Goal: Task Accomplishment & Management: Use online tool/utility

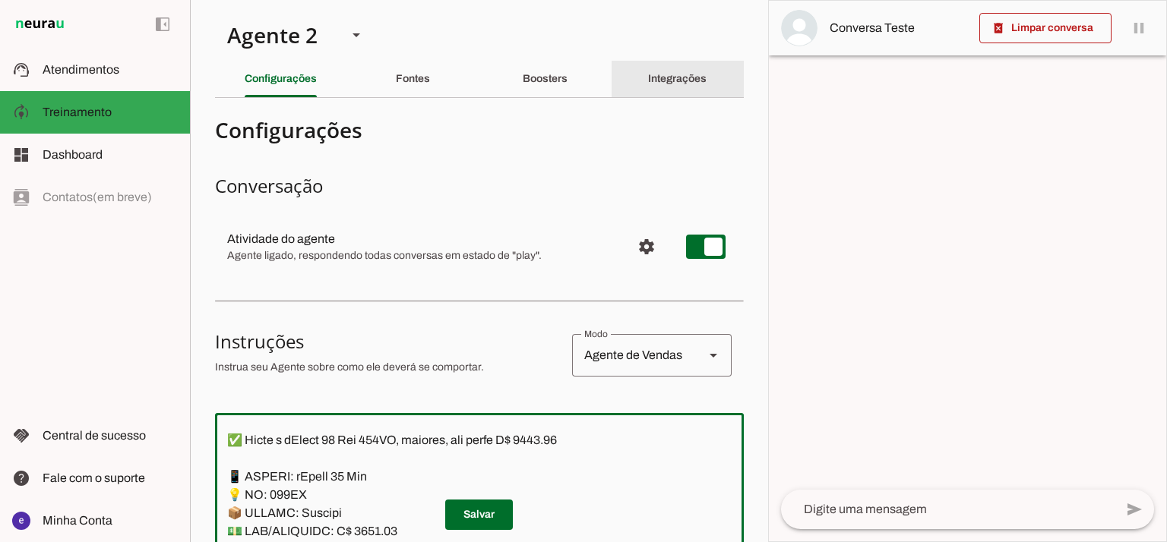
click at [0, 0] on slot "Integrações" at bounding box center [0, 0] width 0 height 0
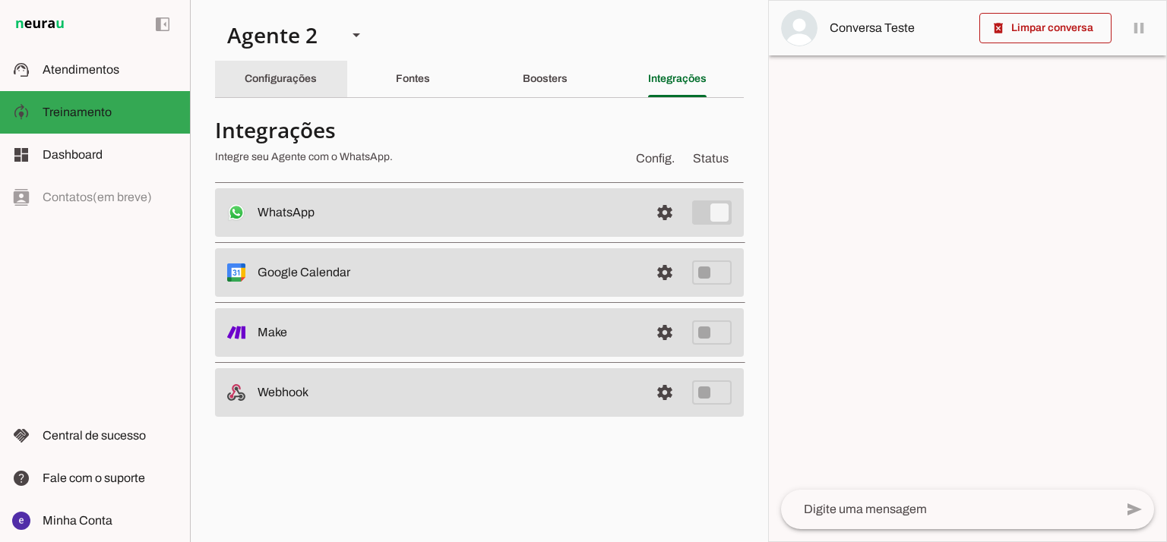
click at [315, 93] on div "Configurações" at bounding box center [281, 79] width 72 height 36
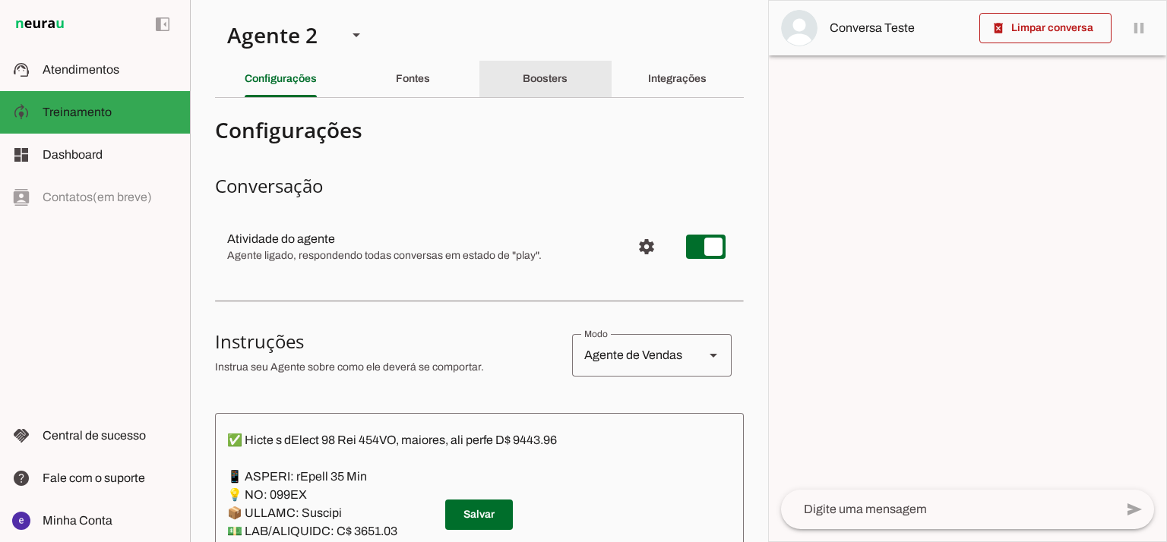
click at [567, 81] on div "Boosters" at bounding box center [545, 79] width 45 height 36
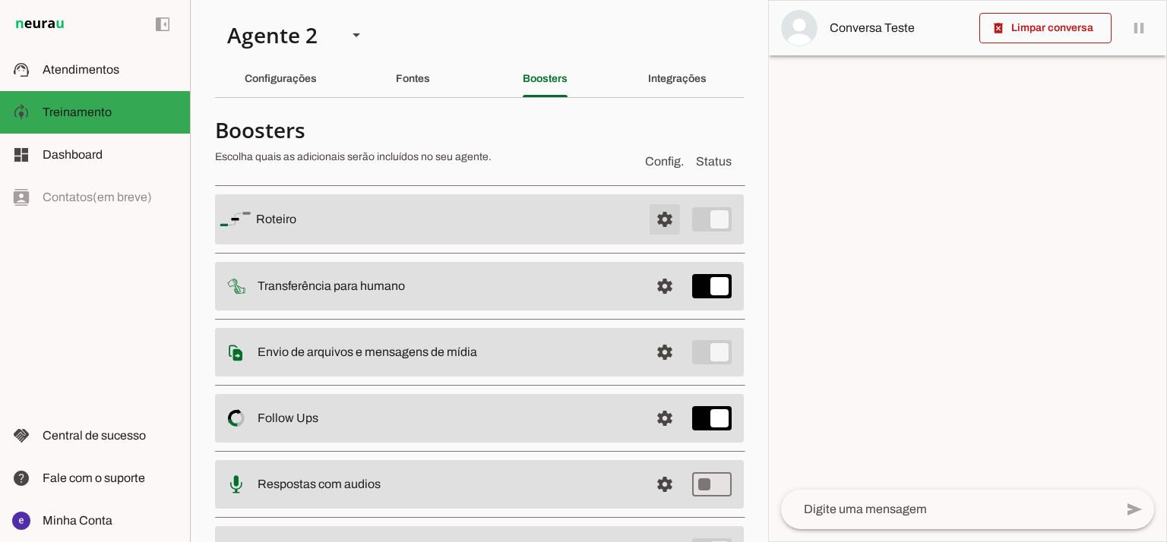
click at [647, 222] on span at bounding box center [664, 219] width 36 height 36
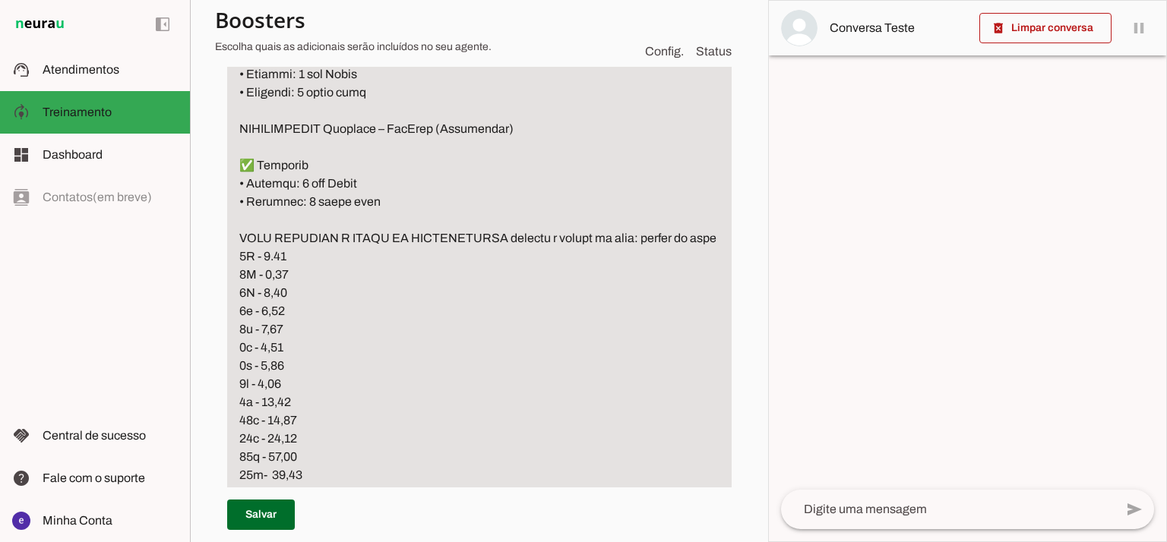
scroll to position [4558, 0]
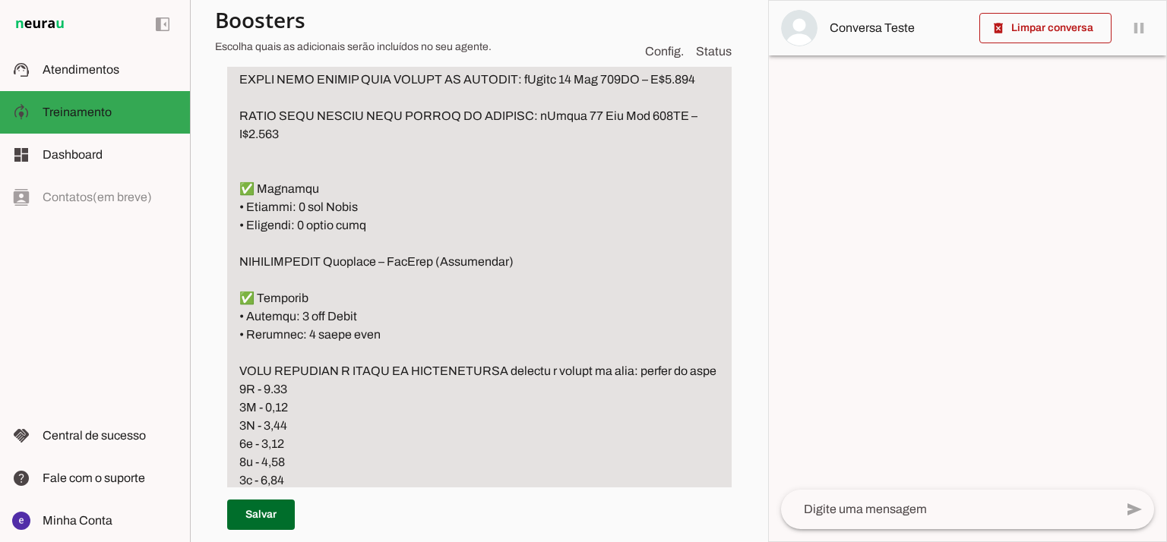
type textarea "LOREMIP Dolorsit am consec adi elitse d eiusm te incidid ➡️ Utlabore: “Etdolor …"
type md-filled-text-field "LOREMIP Dolorsit am consec adi elitse d eiusm te incidid ➡️ Utlabore: “Etdolor …"
drag, startPoint x: 305, startPoint y: 392, endPoint x: 219, endPoint y: 346, distance: 97.9
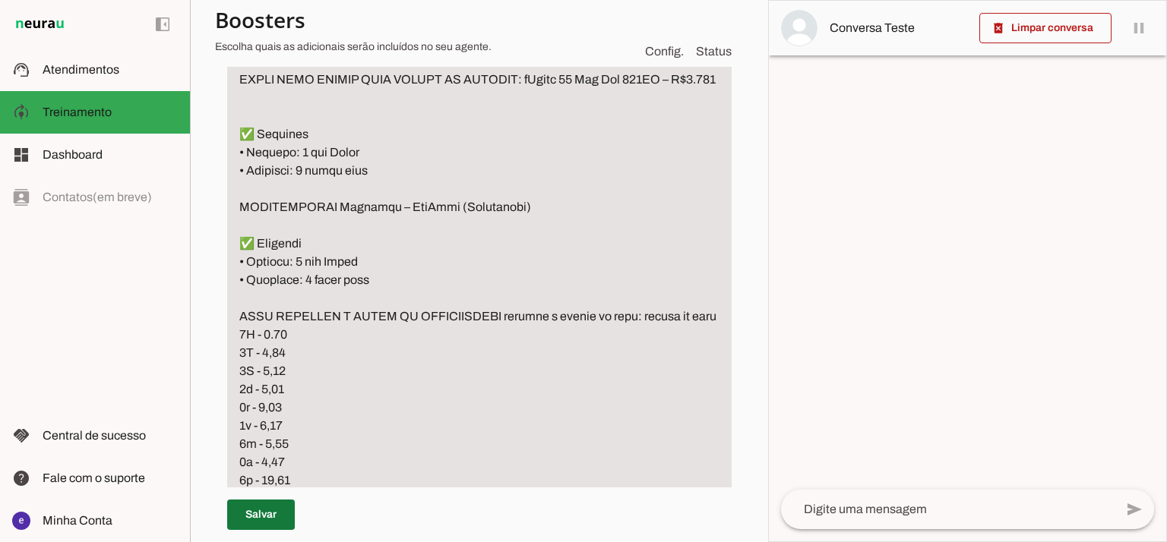
type textarea "LOREMIP Dolorsit am consec adi elitse d eiusm te incidid ➡️ Utlabore: “Etdolor …"
type md-filled-text-field "LOREMIP Dolorsit am consec adi elitse d eiusm te incidid ➡️ Utlabore: “Etdolor …"
click at [262, 514] on span at bounding box center [261, 515] width 68 height 36
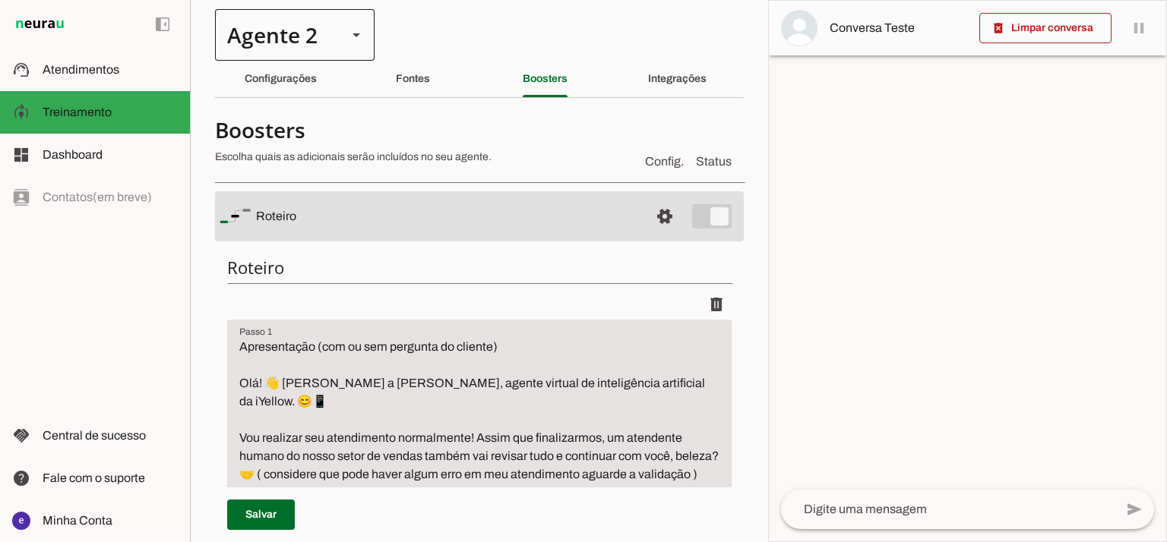
click at [340, 48] on div "Agente 2" at bounding box center [295, 35] width 160 height 52
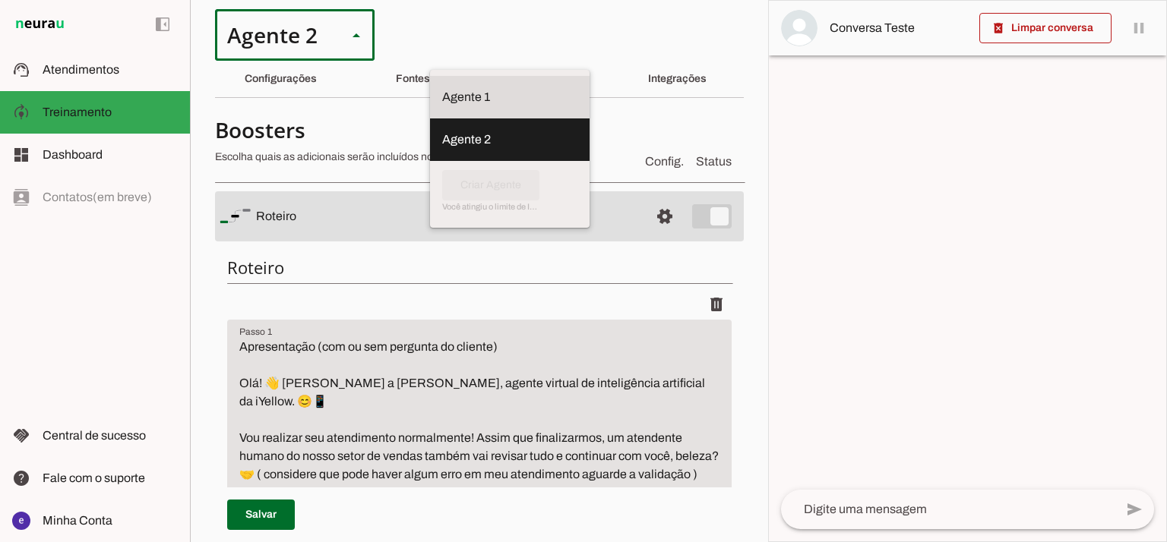
click at [442, 88] on slot at bounding box center [509, 97] width 135 height 18
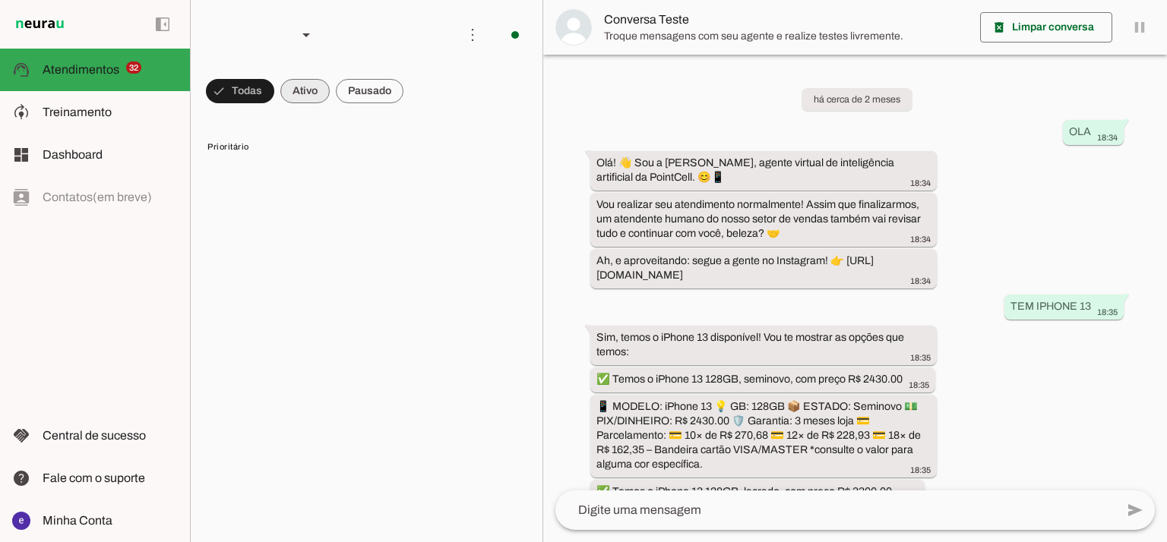
scroll to position [356, 0]
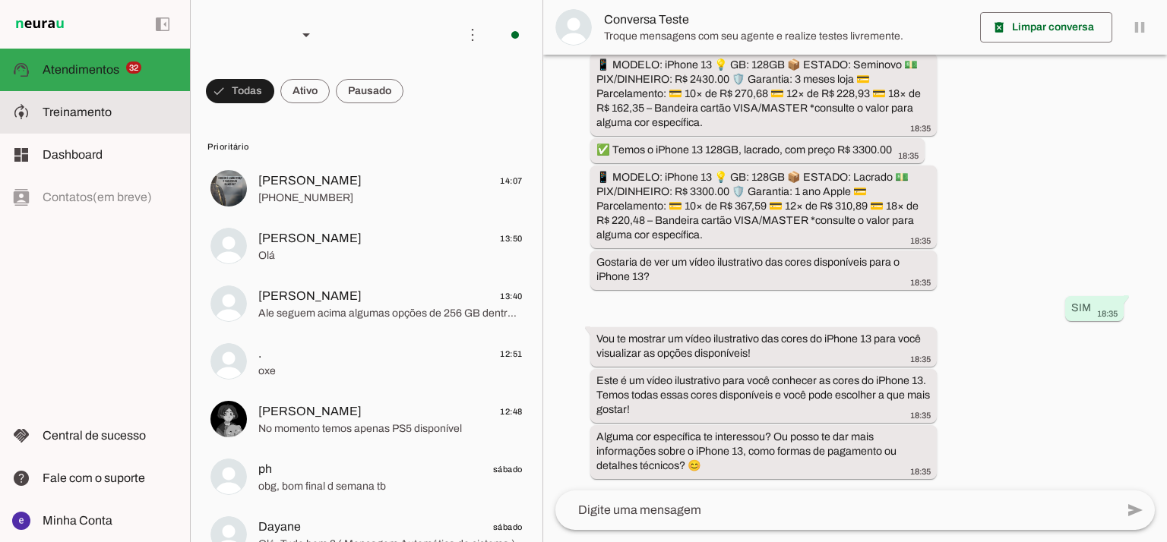
click at [91, 128] on md-item "model_training Treinamento Treinamento" at bounding box center [95, 112] width 190 height 43
click at [0, 0] on span "Treinamento" at bounding box center [0, 0] width 0 height 0
type textarea "Apresentação (com ou sem pergunta do cliente) Olá! 👋 Sou a [PERSON_NAME], agent…"
type textarea "📌 LOREMIPS DO SITAMET (CONSECTETU) Adipisc e seddoei tempo inci utlabo etd magn…"
type textarea "🧾 Garantia e Nota Fiscal 📱 iPhones Lacrados: 🛡️ 1 ano de garantia oficial da Ap…"
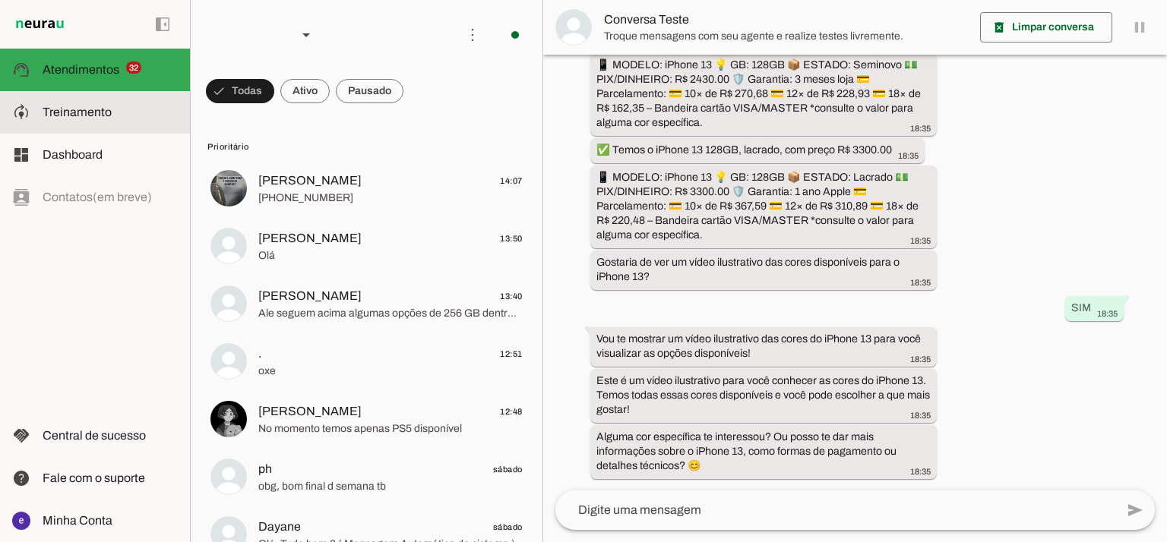
type textarea "LOREMIP Dolorsit am consec adi elitse d eiusm te incidid ➡️ Utlabore: “Etdolor …"
type textarea "Pedido de Fotos ou Vídeos do Aparelho Se o cliente pedir fotos ou vídeos do apa…"
type textarea "💳 Formas de Pagamento Aceitas 📌 Formas de pagamento que trabalhamos na PointCel…"
type textarea "🧢 Loremipsu dolor Sitametcon (Adipisc, Elitsedd, Eiusmodtem in Utlabo) 📌 Etdolo…"
type textarea "🔔 Loremipsumd si Ametconsec adipi Elits do Eiusmod – tEmpori Utlaboree 🔹 Dolore…"
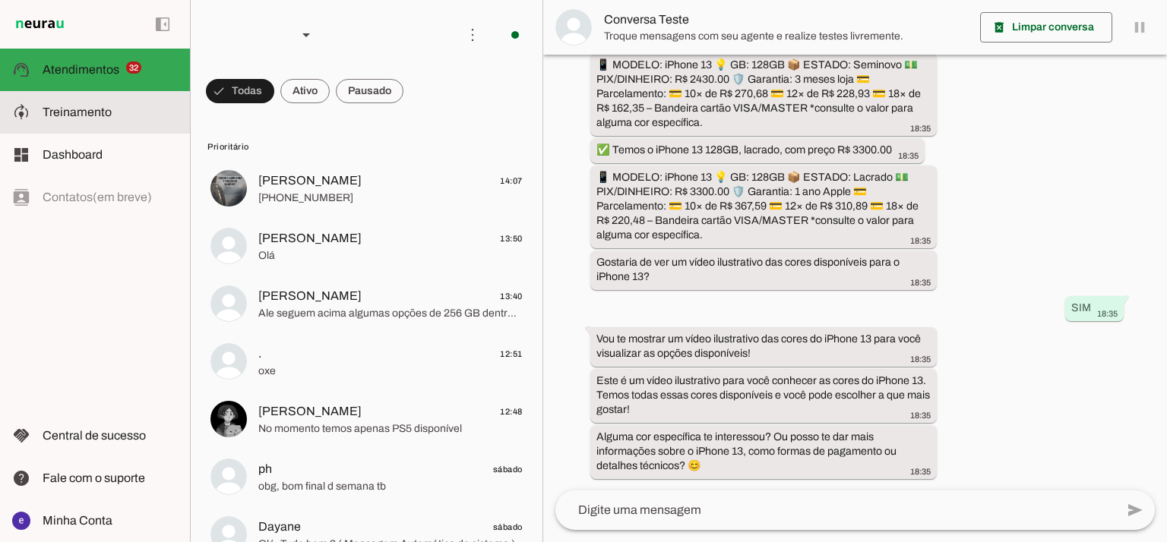
type textarea "🎨 Perguntas sobre Cores de iPhone 📌 Sempre que o cliente perguntar se há determ…"
type textarea "Dúvidas sobre originalidade ou peças trocadas Gatilho de exemplo : Sempre que o…"
type textarea "QUANDO ENVIAR O VIDEO OU FOTO PARA O CLIENTE, AVISAR QUE É UMA IMAGEM ILUSTRATI…"
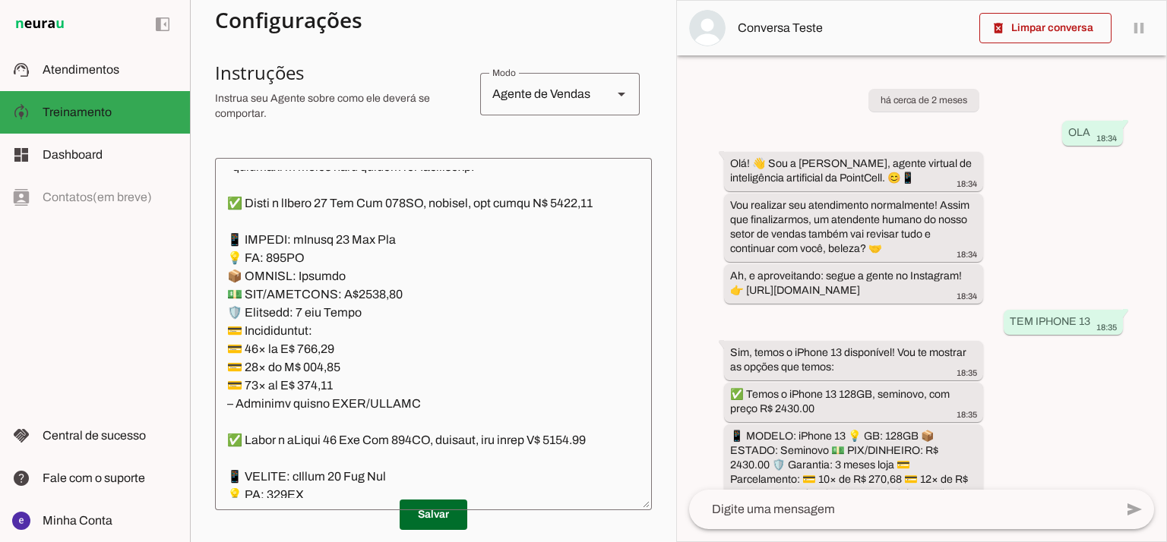
scroll to position [402, 0]
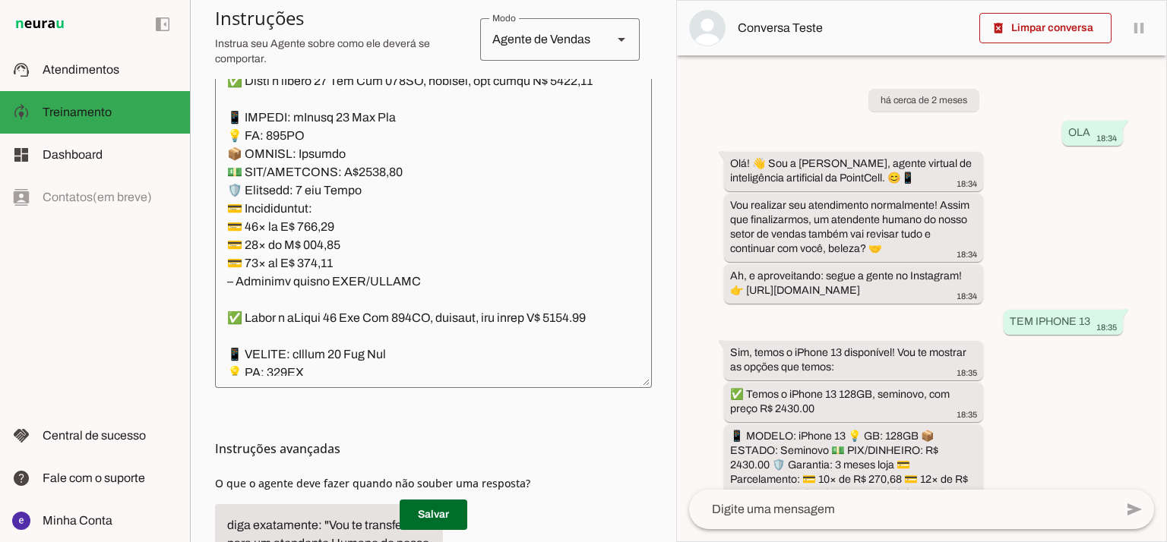
click at [541, 196] on textarea at bounding box center [433, 212] width 437 height 328
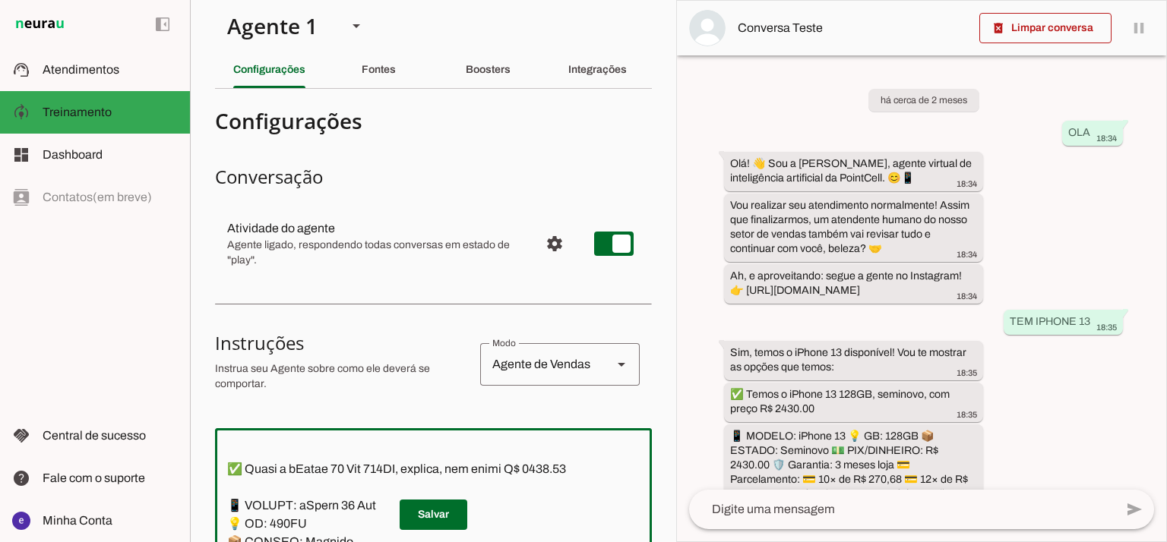
scroll to position [0, 0]
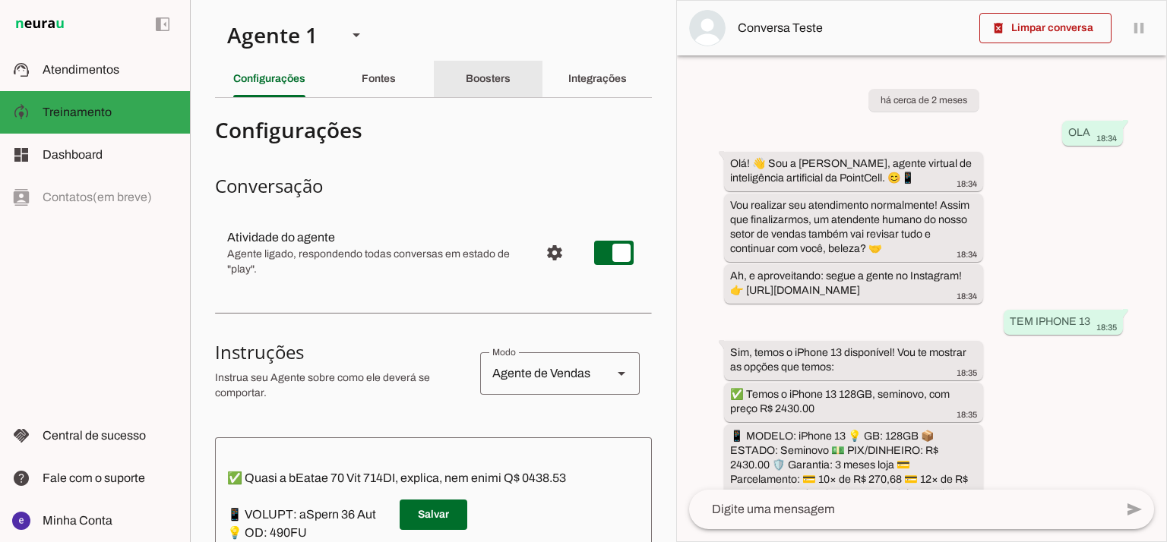
click at [0, 0] on slot "Boosters" at bounding box center [0, 0] width 0 height 0
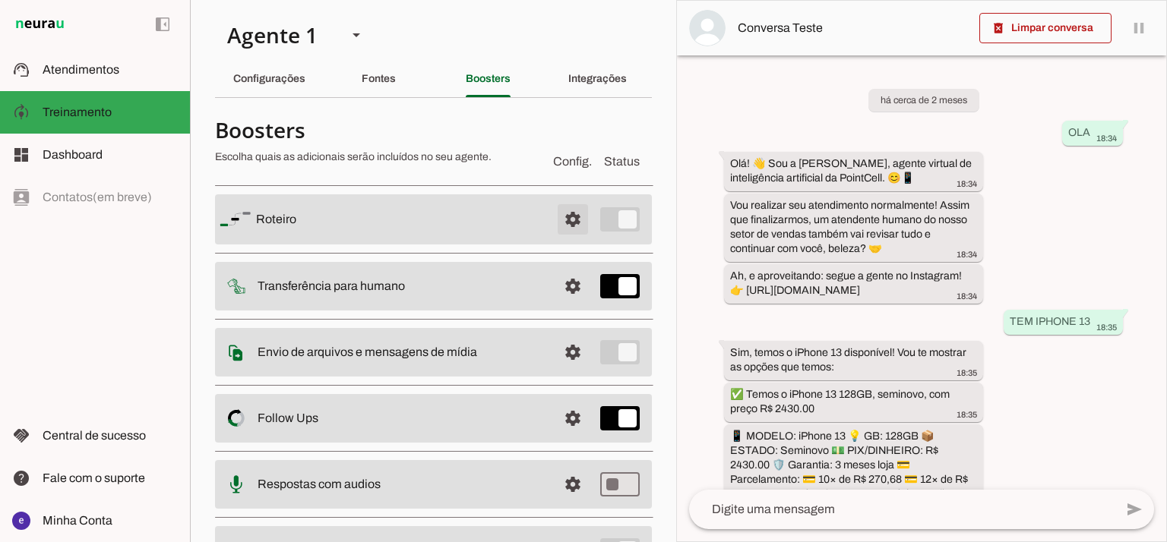
click at [561, 218] on span at bounding box center [573, 219] width 36 height 36
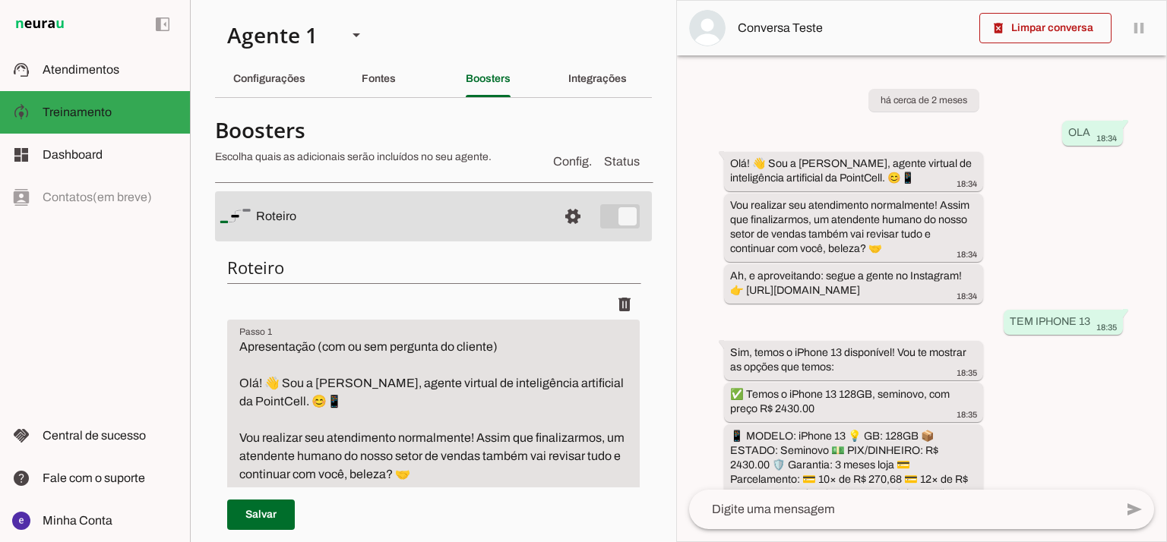
scroll to position [640, 0]
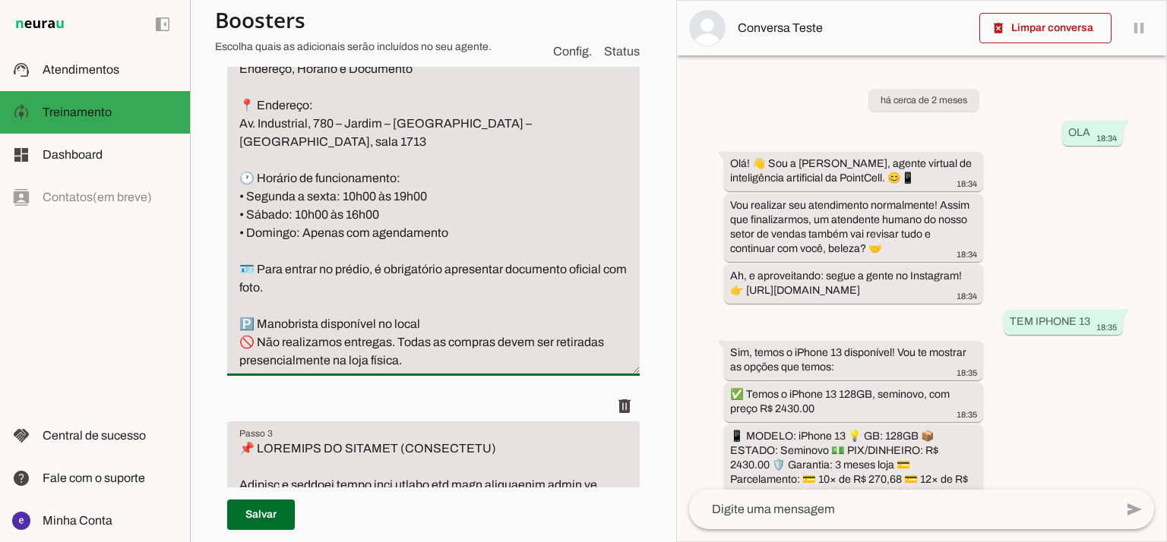
click at [502, 179] on textarea "Endereço, Horário e Documento 📍 Endereço: Av. Industrial, 780 – Jardim – [GEOGR…" at bounding box center [433, 215] width 412 height 310
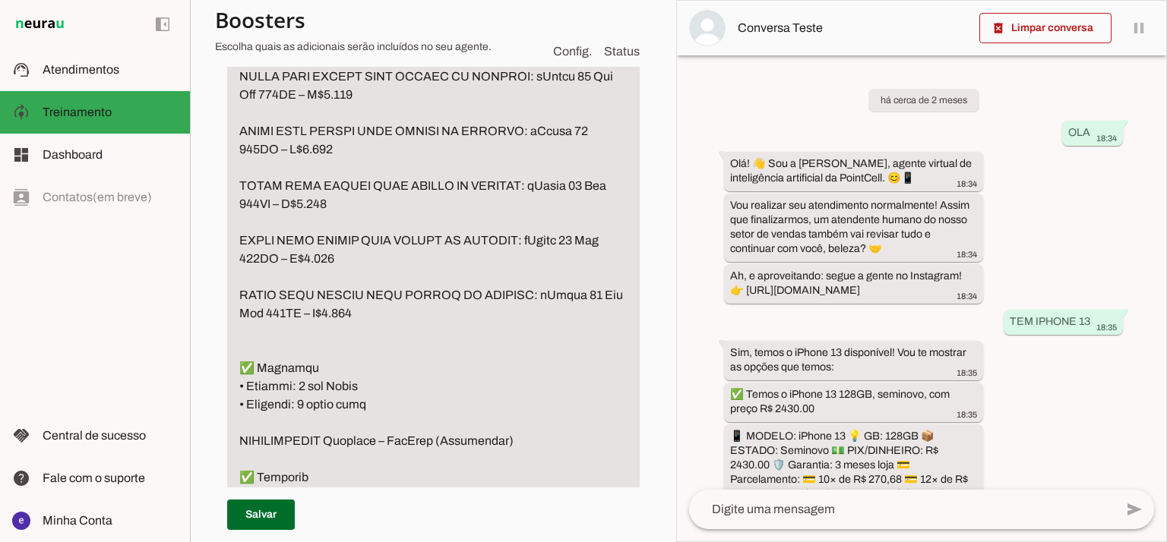
scroll to position [4996, 0]
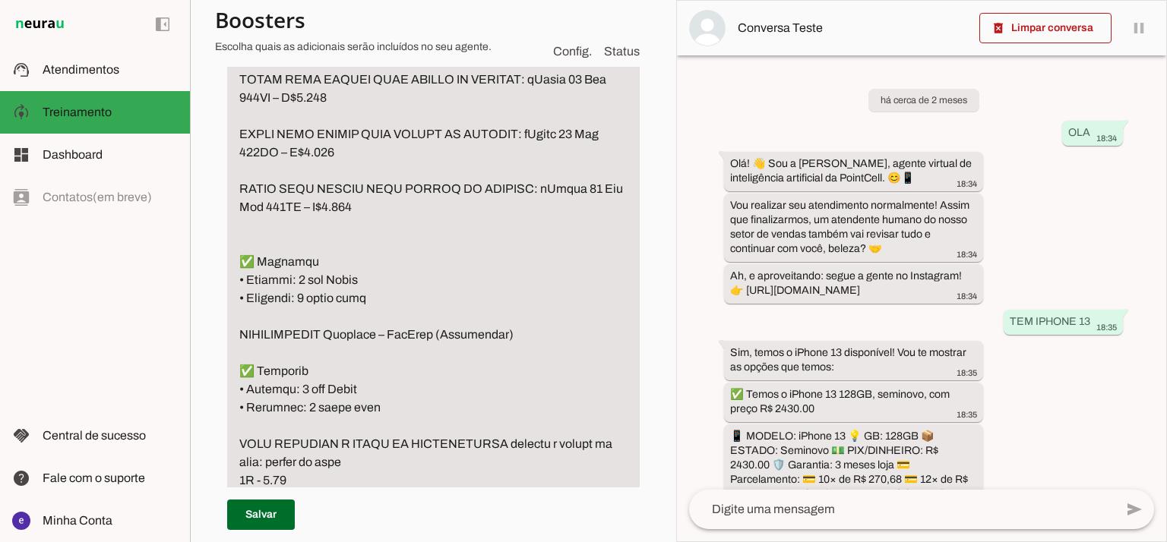
drag, startPoint x: 340, startPoint y: 267, endPoint x: 242, endPoint y: 234, distance: 102.6
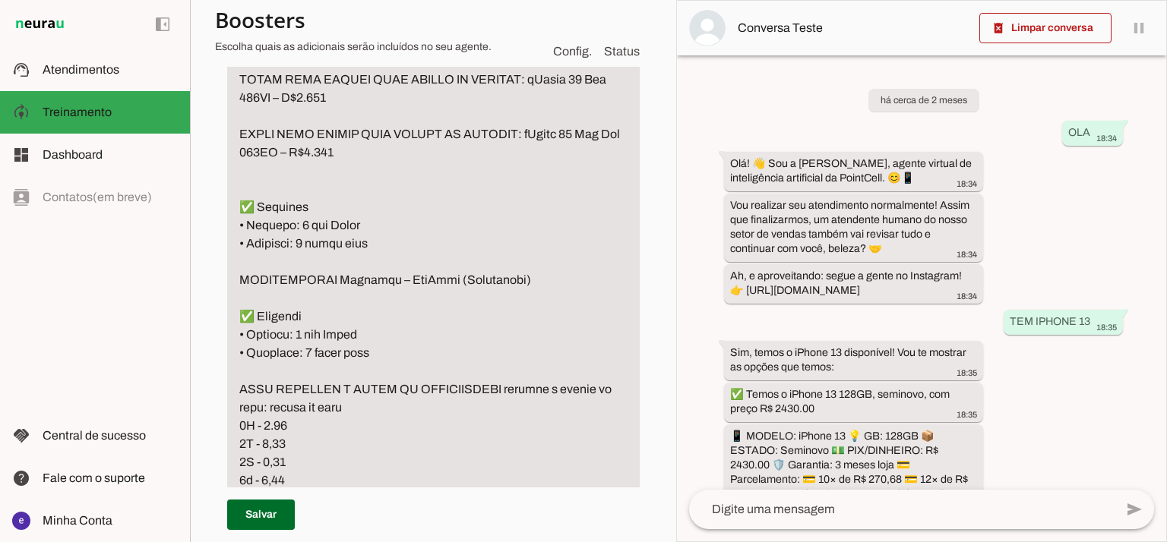
type textarea "LOREMIP Dolorsit am consec adi elitse d eiusm te incidid ➡️ Utlabore: “Etdolor …"
type md-filled-text-field "LOREMIP Dolorsit am consec adi elitse d eiusm te incidid ➡️ Utlabore: “Etdolor …"
click at [267, 523] on span at bounding box center [261, 515] width 68 height 36
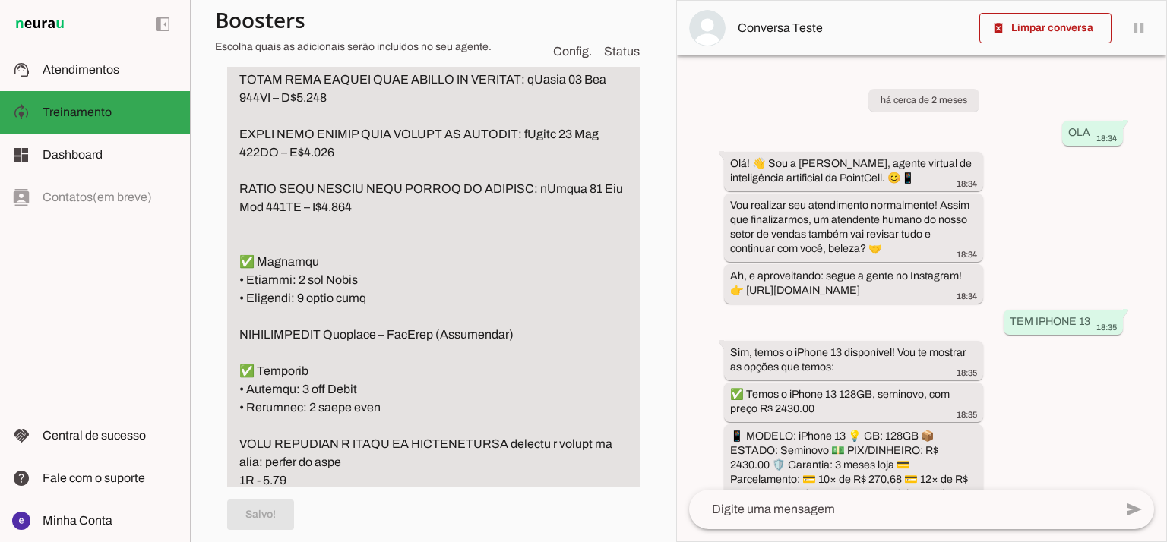
type textarea "LOREMIP Dolorsit am consec adi elitse d eiusm te incidid ➡️ Utlabore: “Etdolor …"
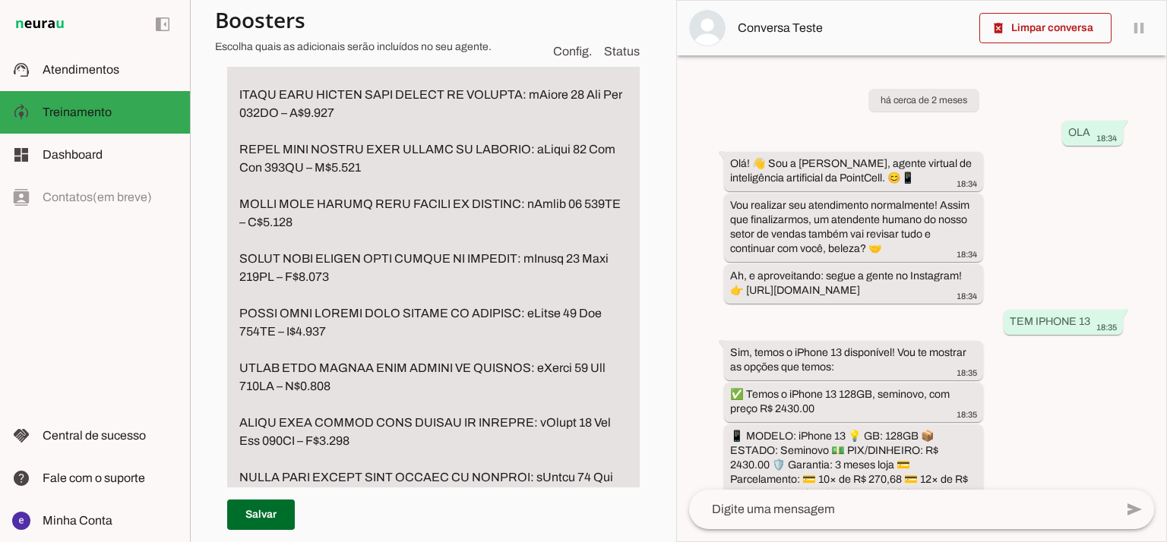
scroll to position [4388, 0]
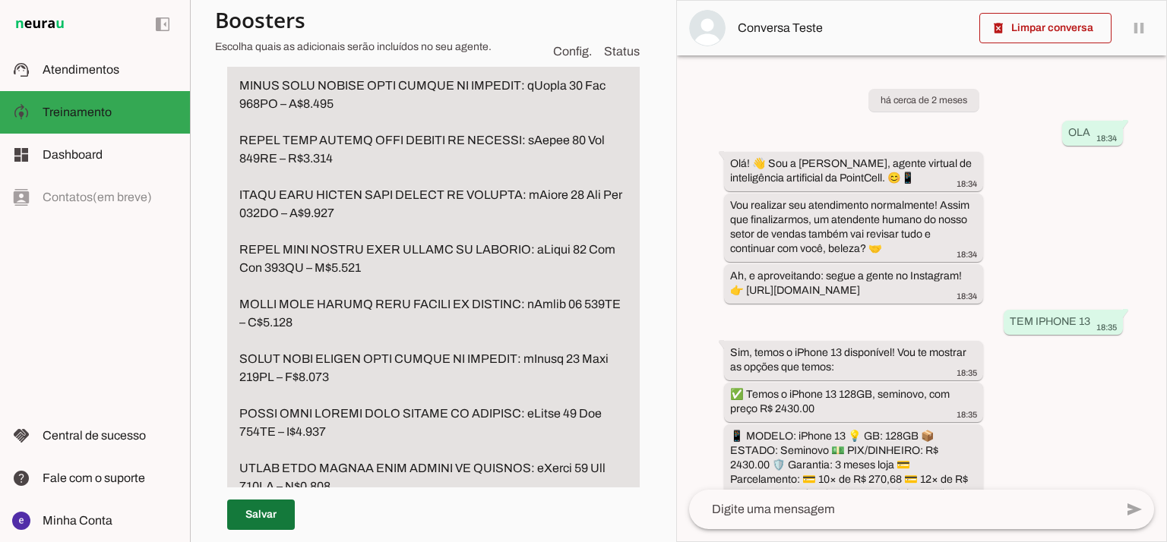
click at [270, 508] on span at bounding box center [261, 515] width 68 height 36
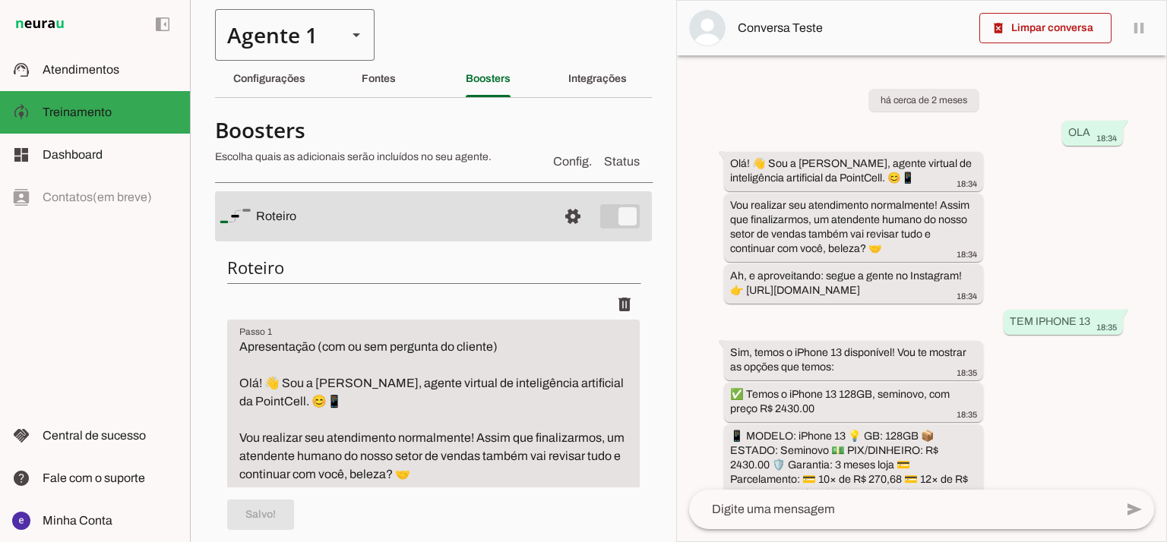
click at [252, 59] on div "Agente 1" at bounding box center [275, 35] width 120 height 52
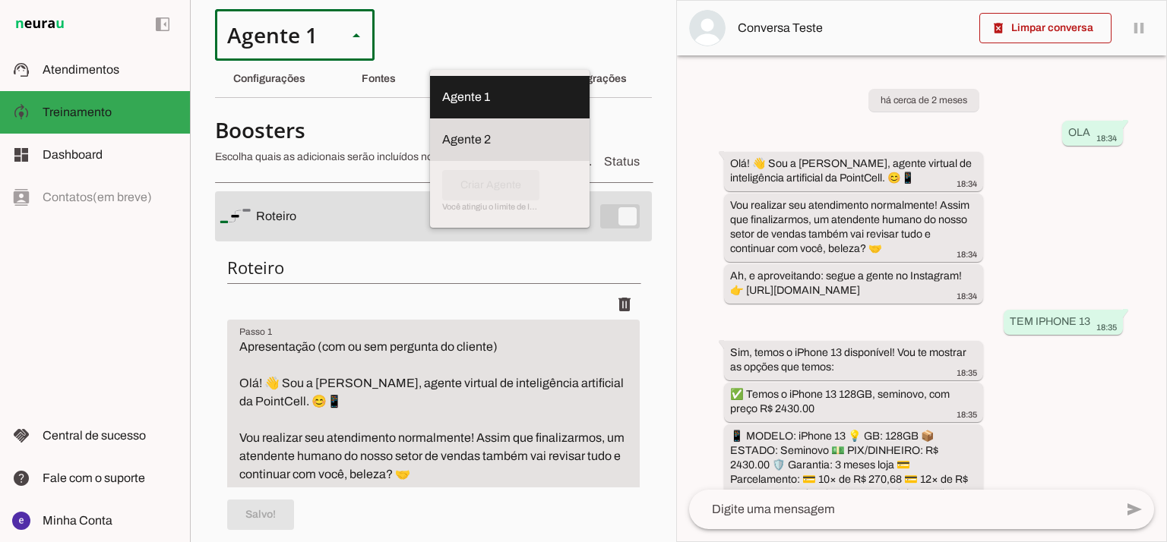
click at [430, 141] on md-item "Agente 2" at bounding box center [510, 140] width 160 height 43
type md-outlined-select "RuOCWl5a1vBOMK8Vzn98"
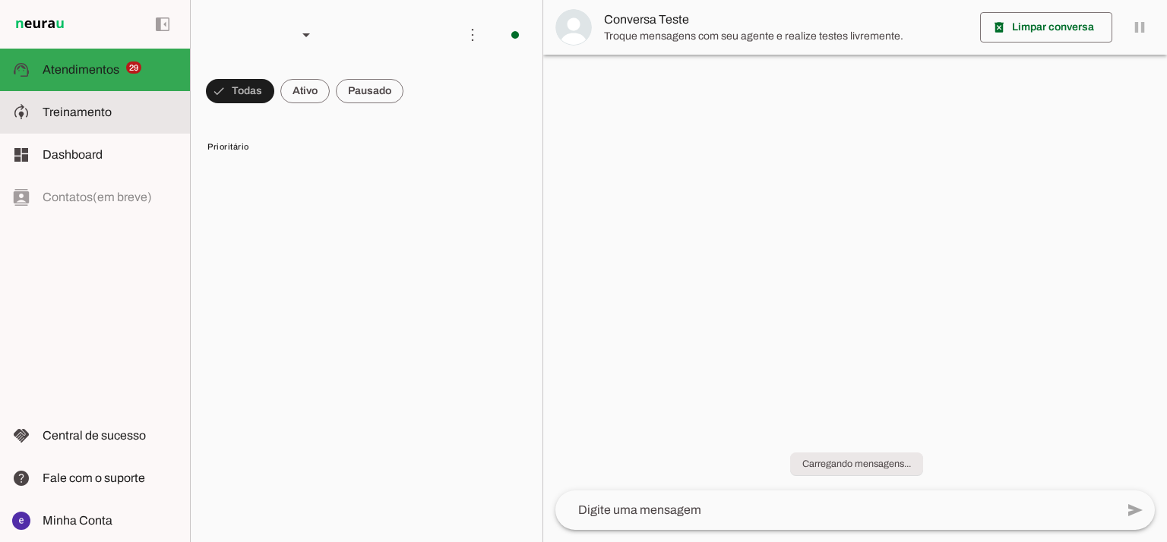
click at [136, 128] on md-item "model_training Treinamento Treinamento" at bounding box center [95, 112] width 190 height 43
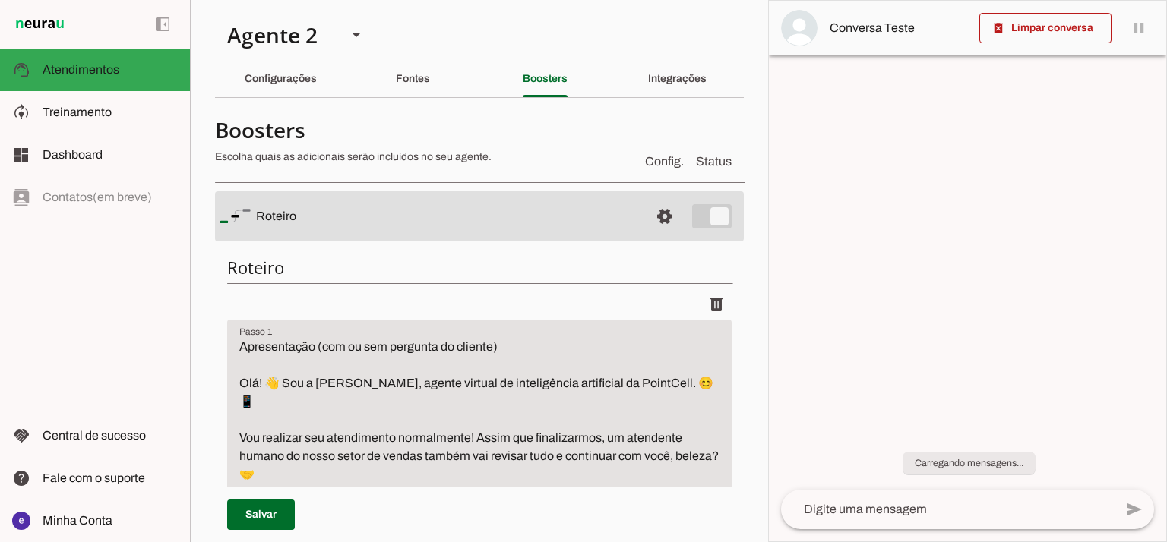
type textarea "Apresentação (com ou sem pergunta do cliente) Olá! 👋 [PERSON_NAME] a [PERSON_NA…"
type textarea "📌 LOREMIPS DO SITAMET (CONSECTETU) Adipis eli s doeiusm temporinc utl et dolore…"
type textarea "🧾Garantia e Nota Fiscal 📱 iPhones Lacrados: 🛡️ 1 ano de garantia pela Apple 📱 i…"
type textarea "LOREMIP Dolorsit am consec adi elitse d eiusm te incidid ➡️ Utlabore: “Etdolor …"
type textarea "Pedido de Fotos ou Vídeos do Aparelho Se o cliente pedir fotos ou vídeos do apa…"
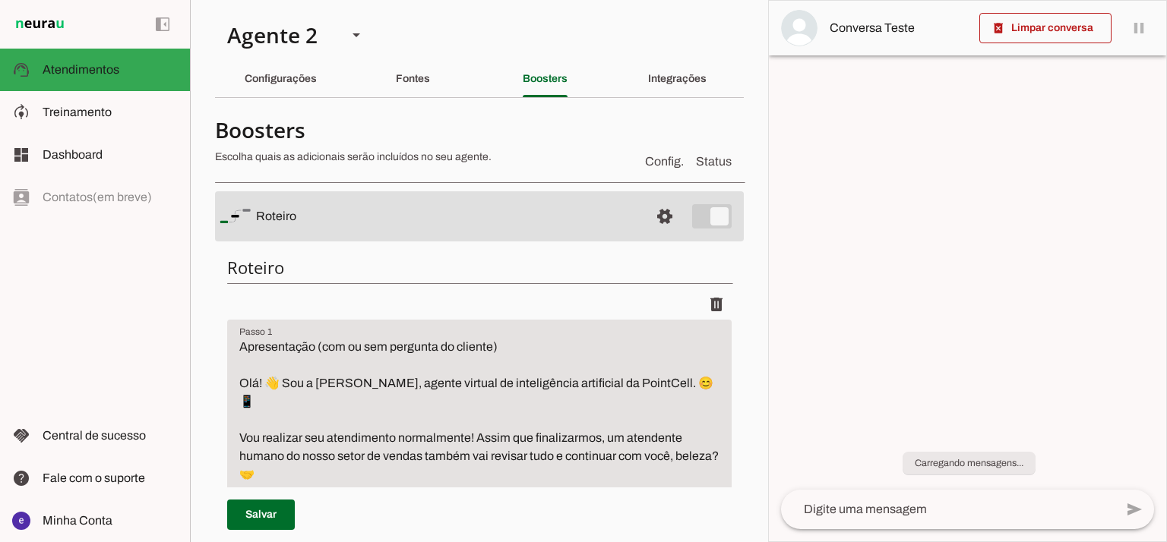
type textarea "💳 Formas de Pagamento Aceitas 📌 Formas de pagamento que trabalhamos na iYellow:…"
type textarea "🧢 Loremipsu dolor Sitametcon (Adipisc, Elitsedd, Eiusmodtem in Utlabo) 📌 Etdolo…"
type textarea "🔔 Solicitação de Informação sobre Saúde da Bateria – iPhones Seminovos 🔹 Quando…"
type textarea "🎨 Perguntas sobre Cores de iPhone 📌 Sempre que o cliente perguntar se há determ…"
type textarea "Dúvidas sobre originalidade ou peças trocadas Gatilho de exemplo : Sempre que o…"
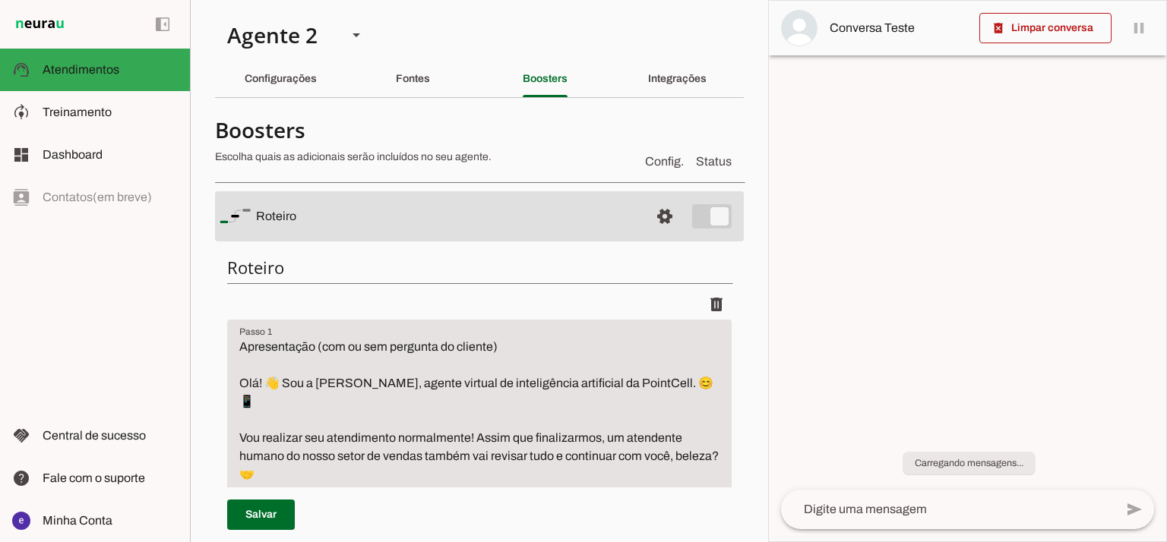
type textarea "Faça as contas para o cliente caso ele queira dar um valor de entrada e simule …"
click at [0, 0] on slot "Integrações" at bounding box center [0, 0] width 0 height 0
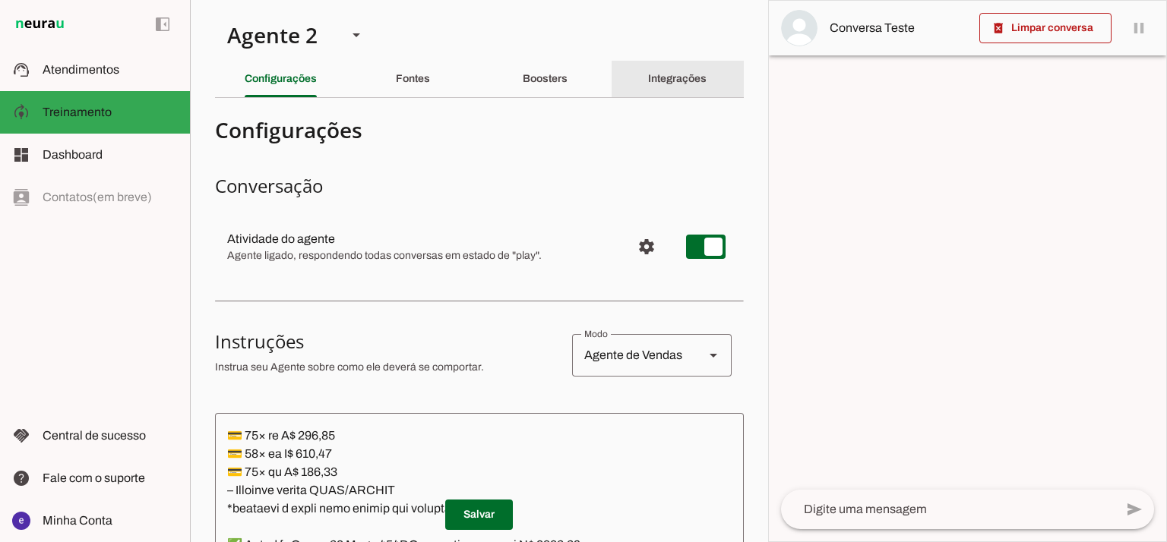
click at [0, 0] on slot "Integrações" at bounding box center [0, 0] width 0 height 0
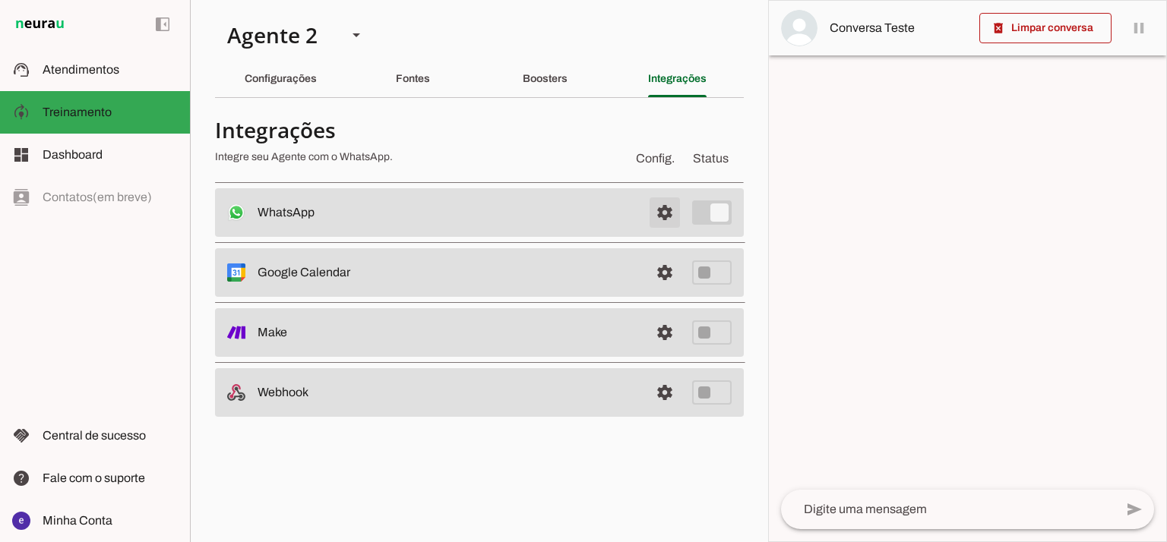
click at [662, 206] on span at bounding box center [664, 212] width 36 height 36
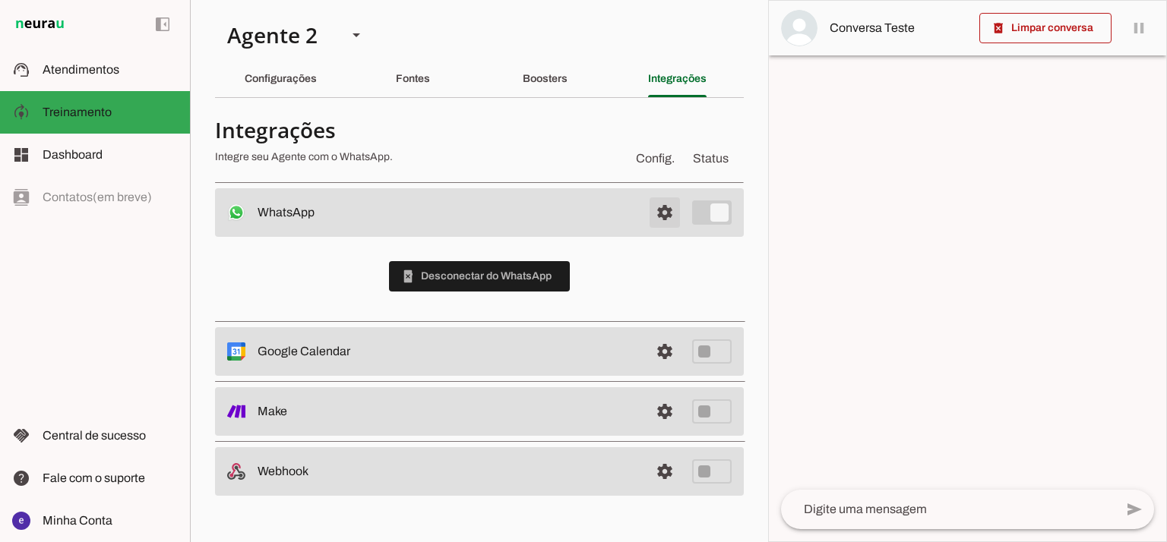
click at [662, 206] on span at bounding box center [664, 212] width 36 height 36
